Goal: Information Seeking & Learning: Find specific fact

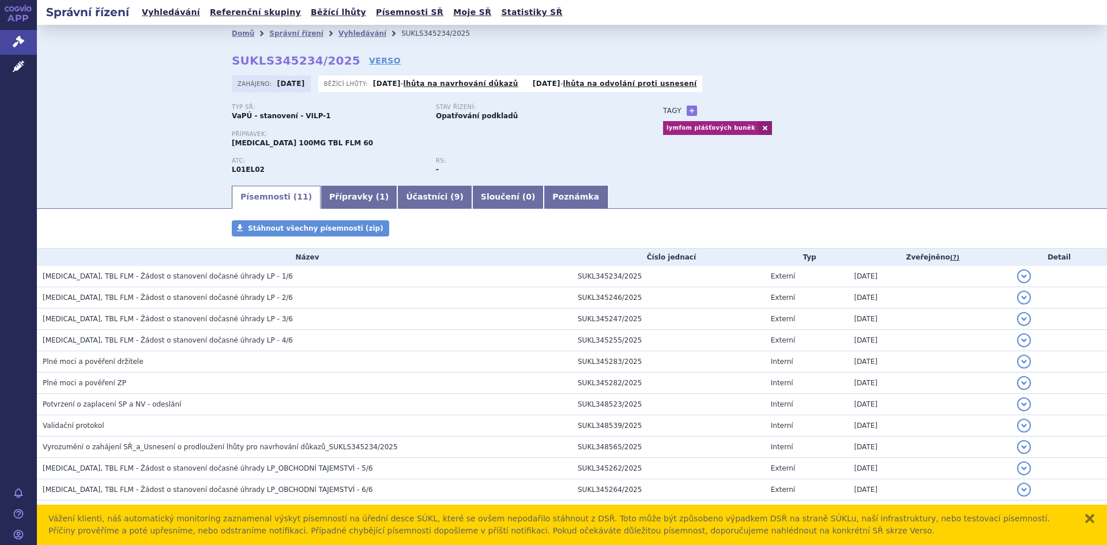
scroll to position [25, 0]
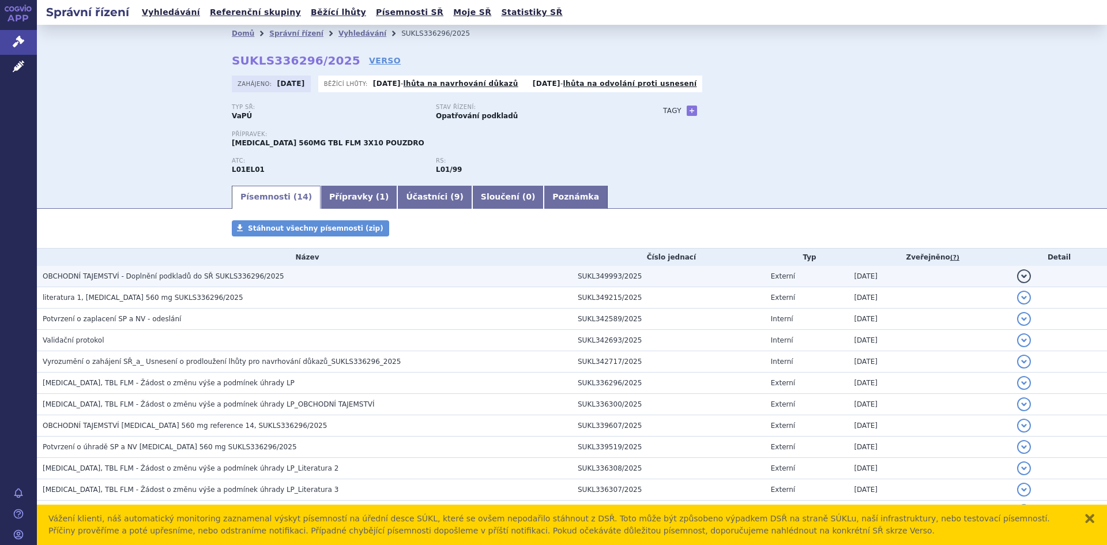
click at [225, 280] on span "OBCHODNÍ TAJEMSTVÍ - Doplnění podkladů do SŘ SUKLS336296/2025" at bounding box center [163, 276] width 241 height 8
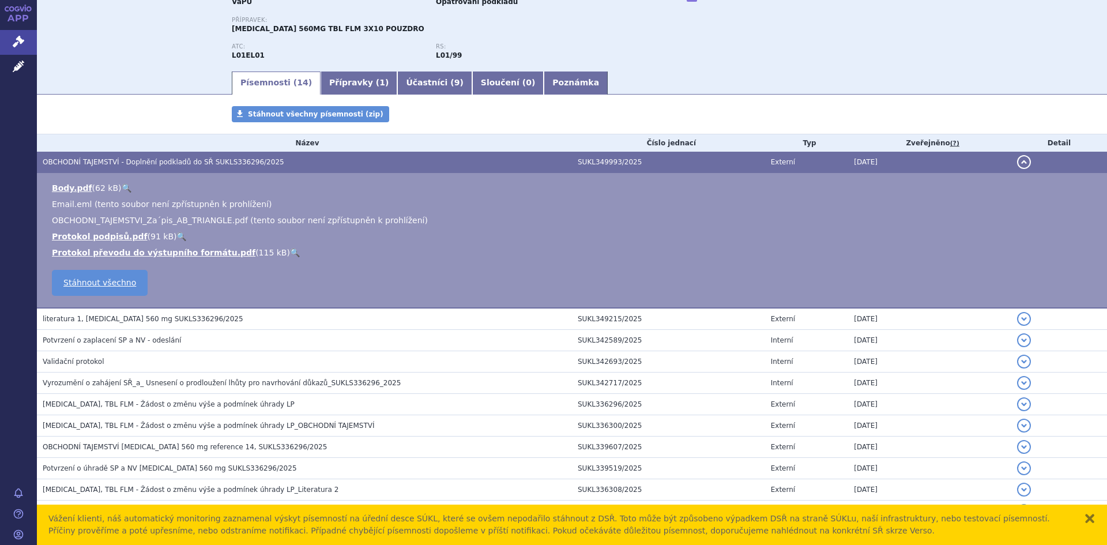
scroll to position [115, 0]
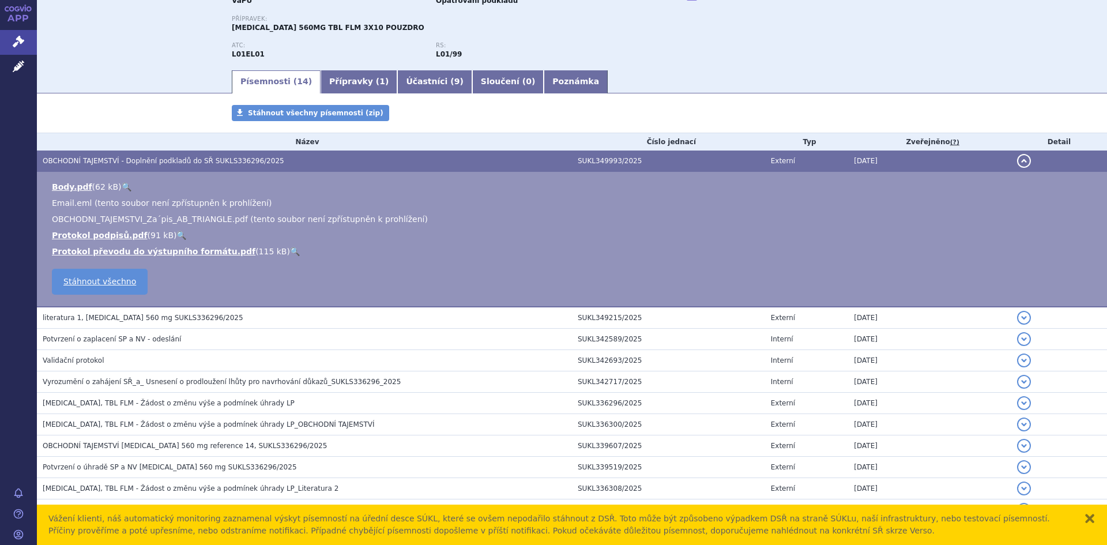
click at [217, 320] on h3 "literatura 1, Imbruvica 560 mg SUKLS336296/2025" at bounding box center [307, 318] width 529 height 12
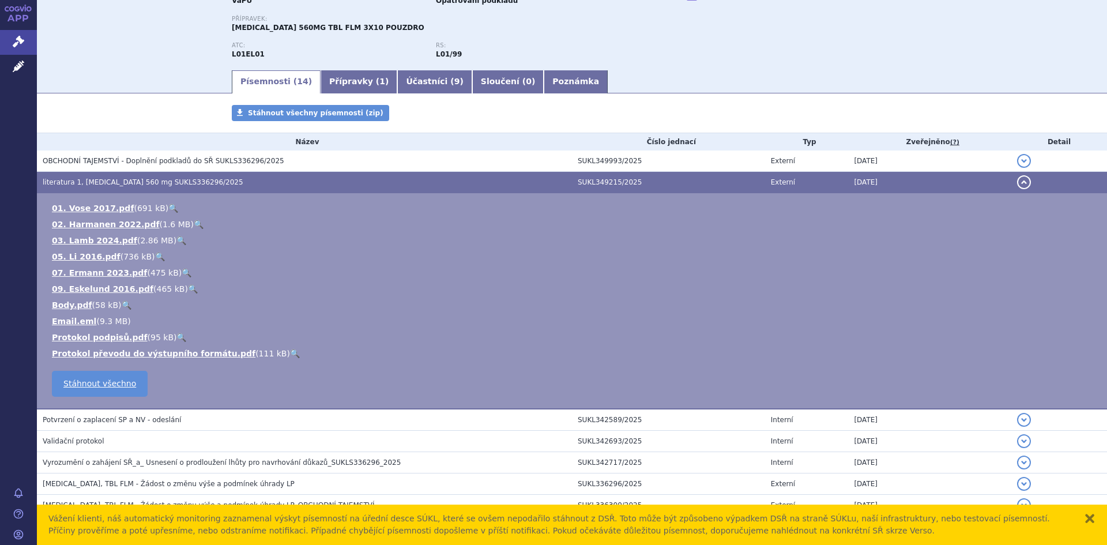
click at [170, 315] on li "Email.eml ( 9.3 MB )" at bounding box center [573, 321] width 1043 height 12
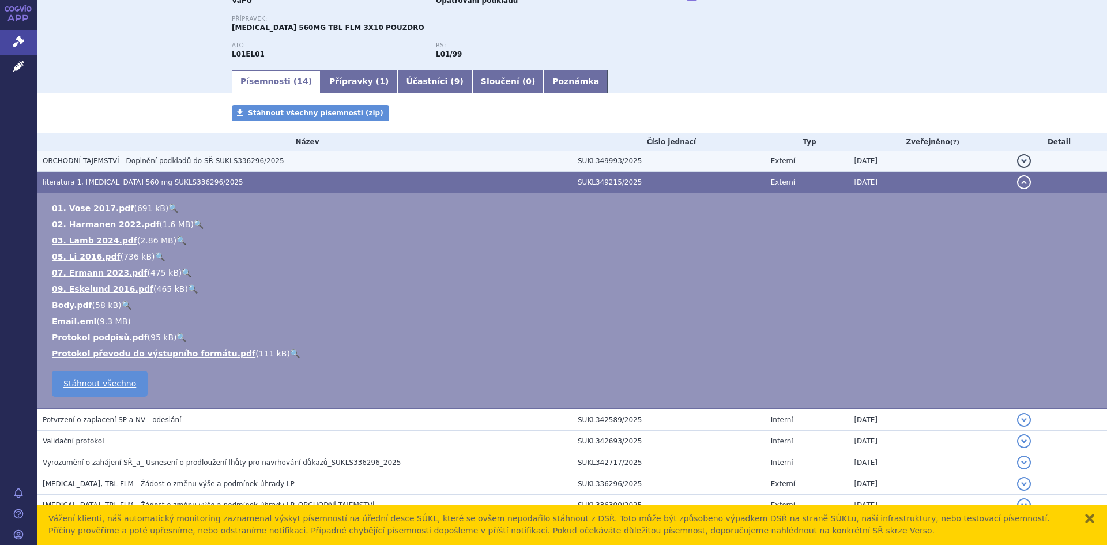
click at [206, 165] on span "OBCHODNÍ TAJEMSTVÍ - Doplnění podkladů do SŘ SUKLS336296/2025" at bounding box center [163, 161] width 241 height 8
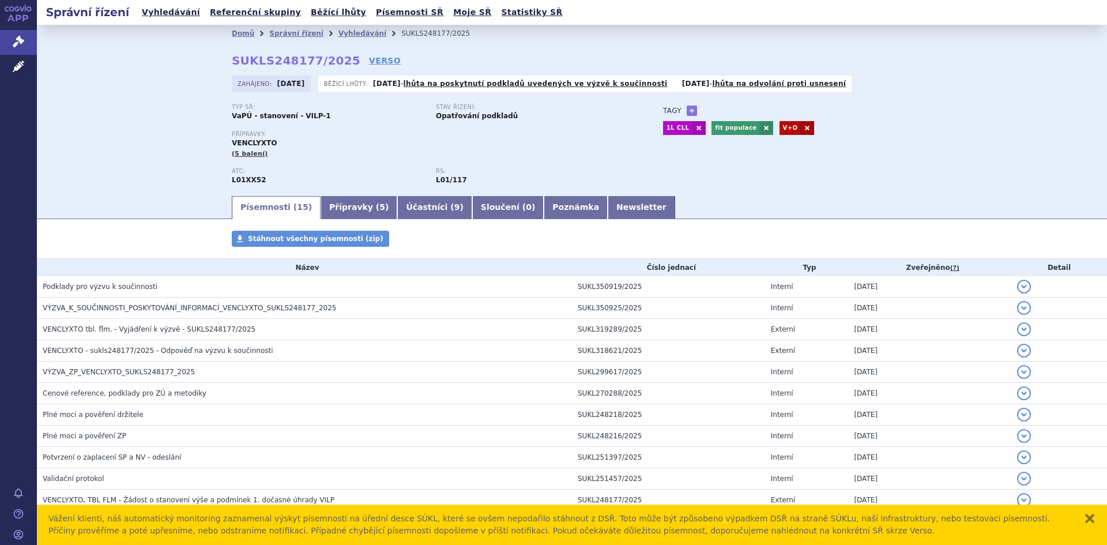
click at [369, 302] on h3 "VÝZVA_K_SOUČINNOSTI_POSKYTOVÁNÍ_INFORMACÍ_VENCLYXTO_SUKLS248177_2025" at bounding box center [307, 308] width 529 height 12
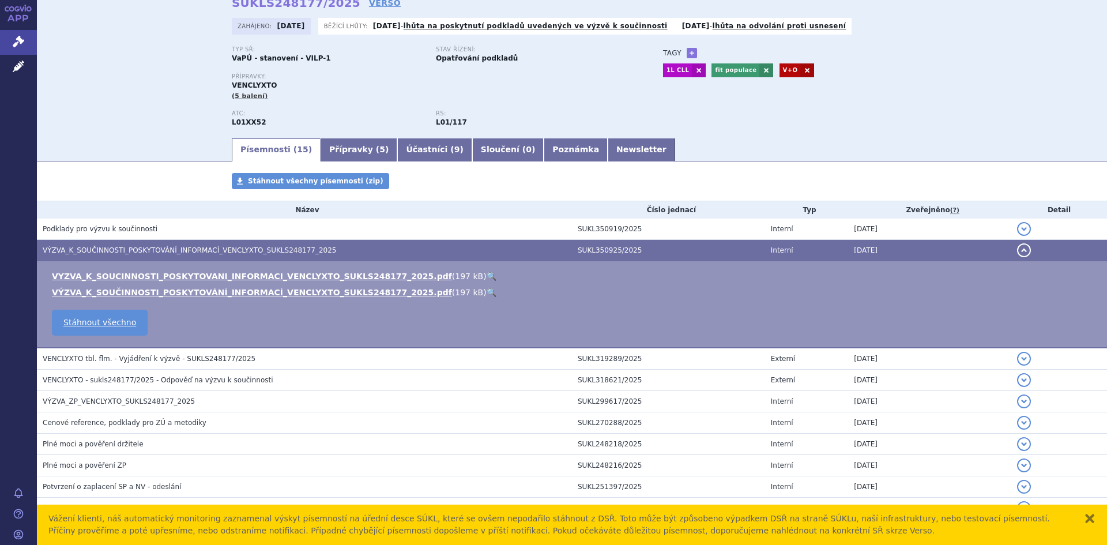
click at [486, 274] on link "🔍" at bounding box center [491, 275] width 10 height 9
